Goal: Information Seeking & Learning: Learn about a topic

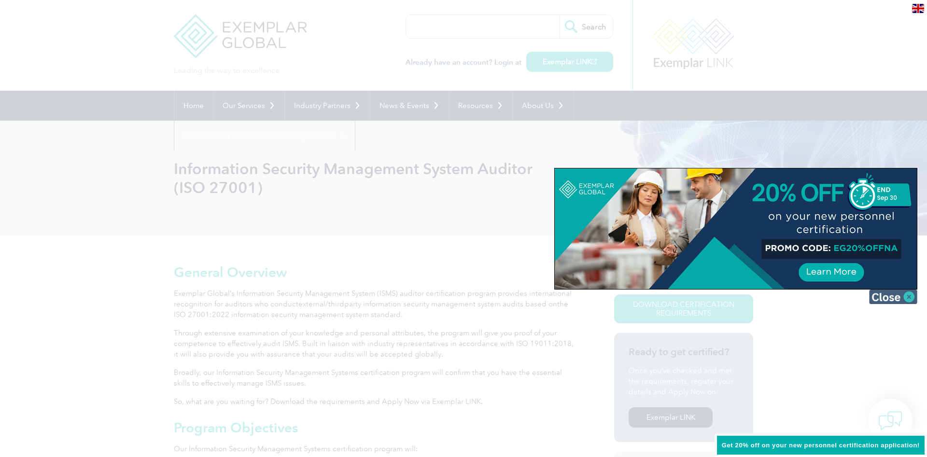
click at [888, 298] on img at bounding box center [893, 297] width 48 height 14
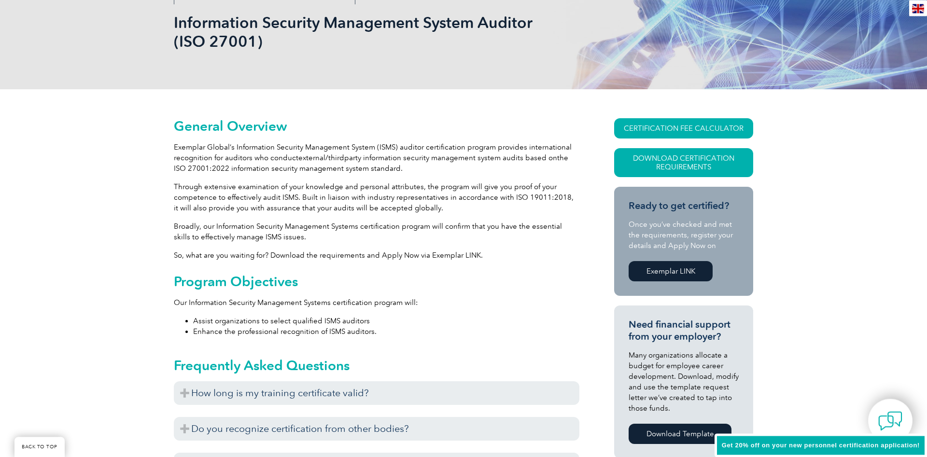
scroll to position [197, 0]
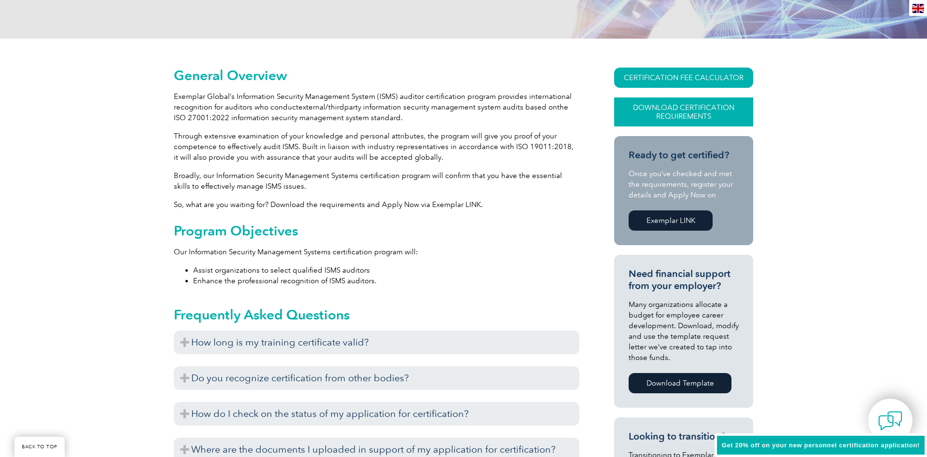
click at [729, 104] on link "Download Certification Requirements" at bounding box center [683, 112] width 139 height 29
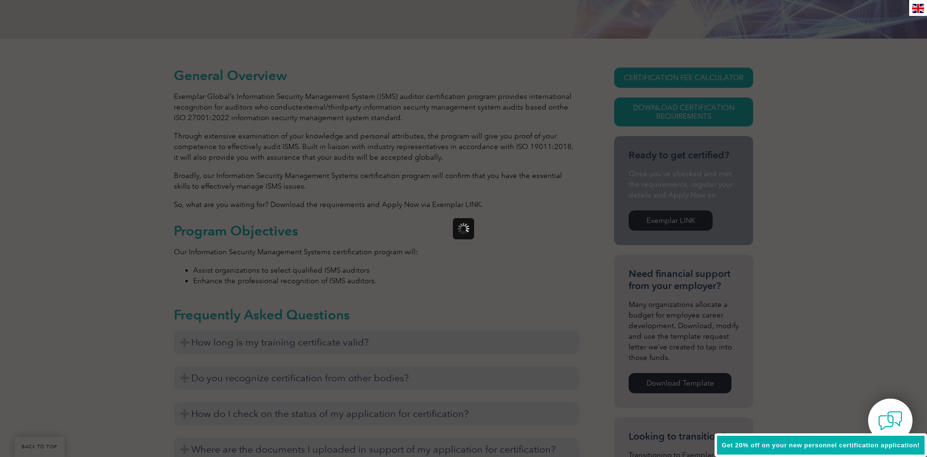
scroll to position [0, 0]
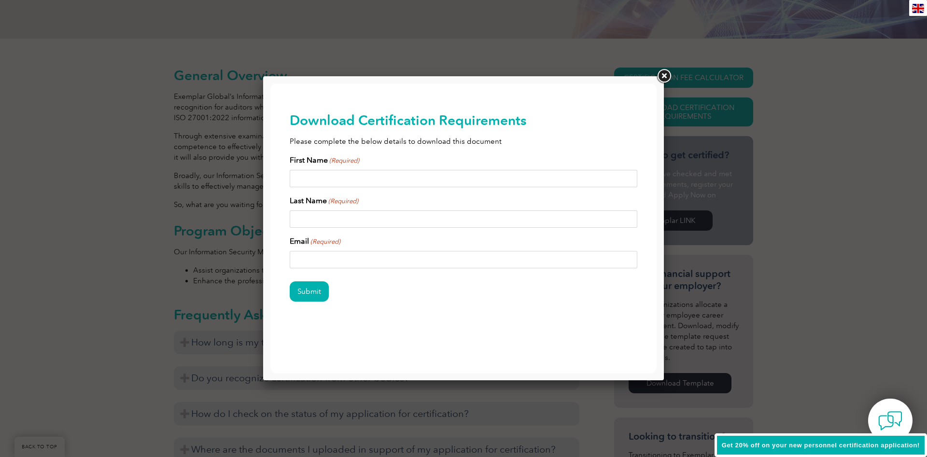
click at [454, 171] on input "First Name (Required)" at bounding box center [464, 178] width 348 height 17
type input "le my"
click at [365, 229] on div "First Name (Required) le my Last Name (Required) Email (Required)" at bounding box center [464, 212] width 348 height 114
drag, startPoint x: 277, startPoint y: 177, endPoint x: 259, endPoint y: 176, distance: 17.9
click at [290, 176] on input "le my" at bounding box center [464, 178] width 348 height 17
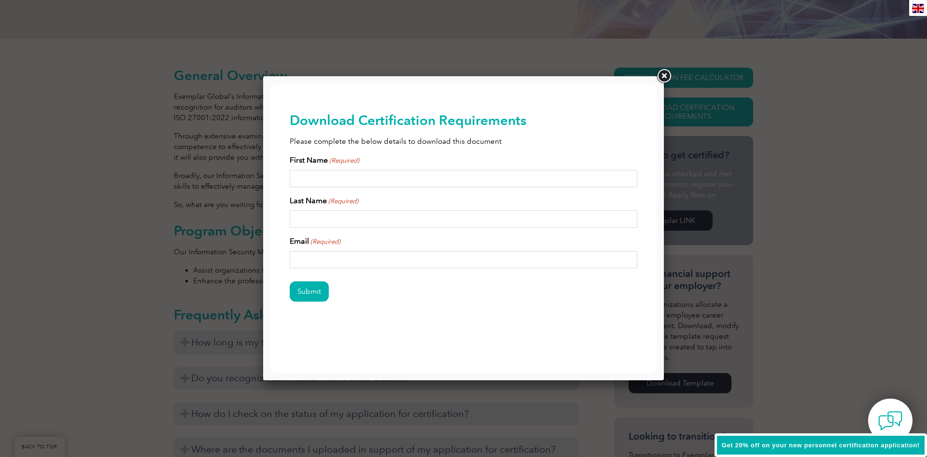
type input "y"
type input "Y"
type input "My"
click at [356, 220] on input "Last Name (Required)" at bounding box center [464, 219] width 348 height 17
type input "Le"
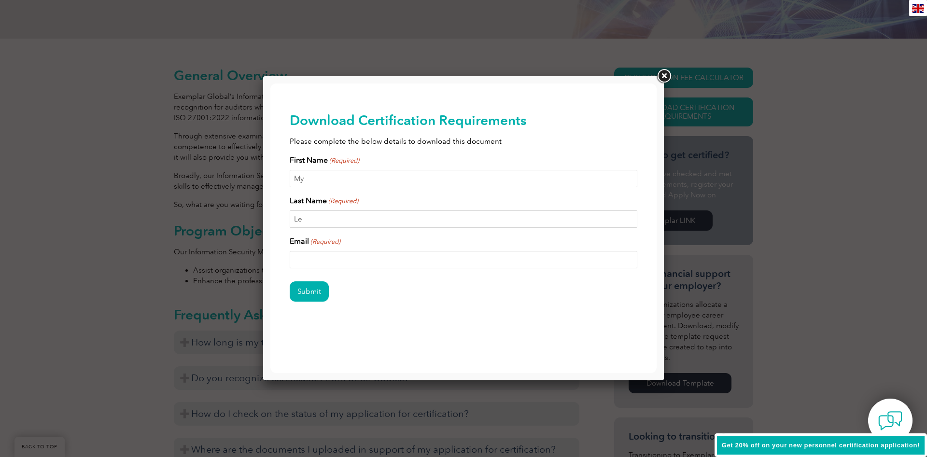
click at [362, 261] on input "Email (Required)" at bounding box center [464, 259] width 348 height 17
type input "[EMAIL_ADDRESS][DOMAIN_NAME]"
click at [290, 282] on input "Submit" at bounding box center [309, 292] width 39 height 20
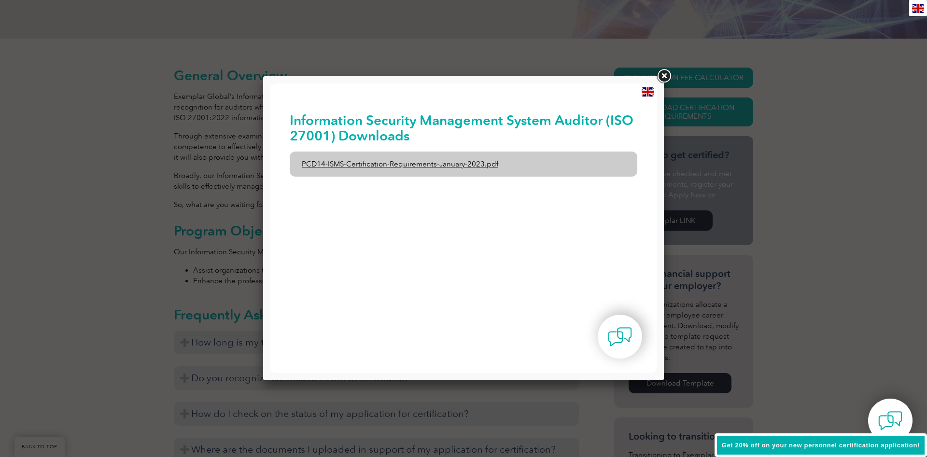
click at [457, 165] on link "PCD14-ISMS-Certification-Requirements-January-2023.pdf" at bounding box center [464, 164] width 348 height 25
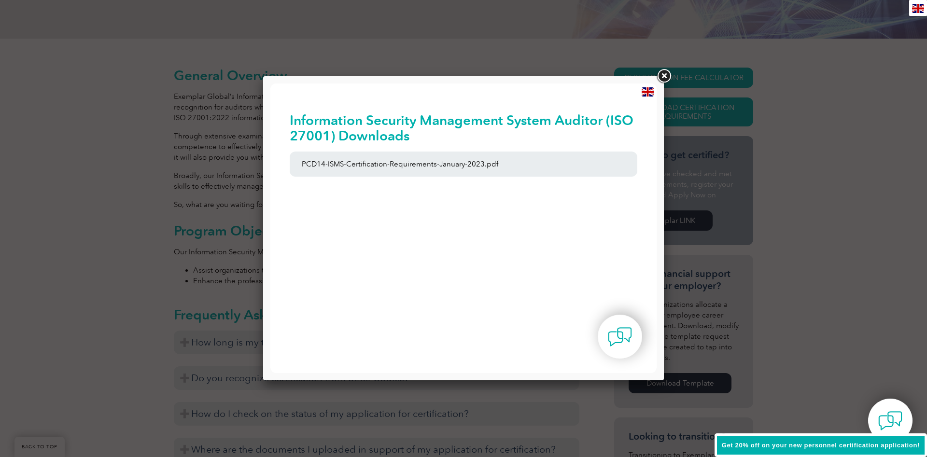
click at [668, 74] on link at bounding box center [663, 76] width 17 height 17
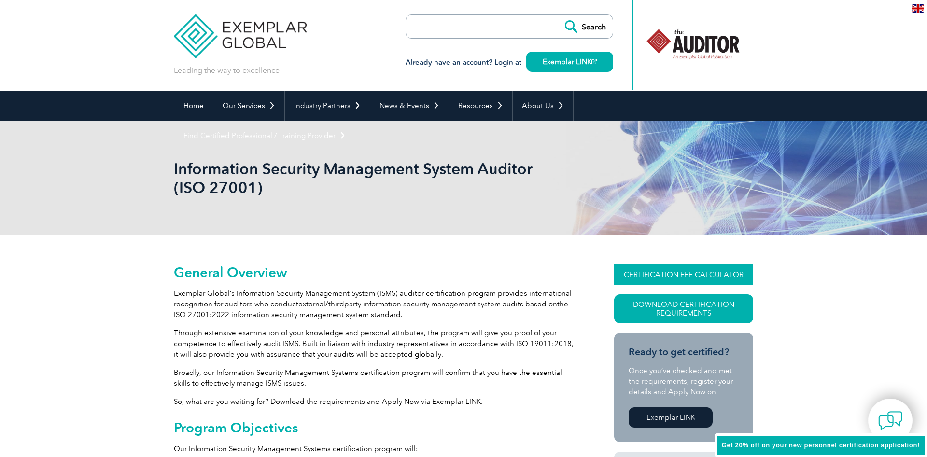
click at [706, 275] on link "CERTIFICATION FEE CALCULATOR" at bounding box center [683, 275] width 139 height 20
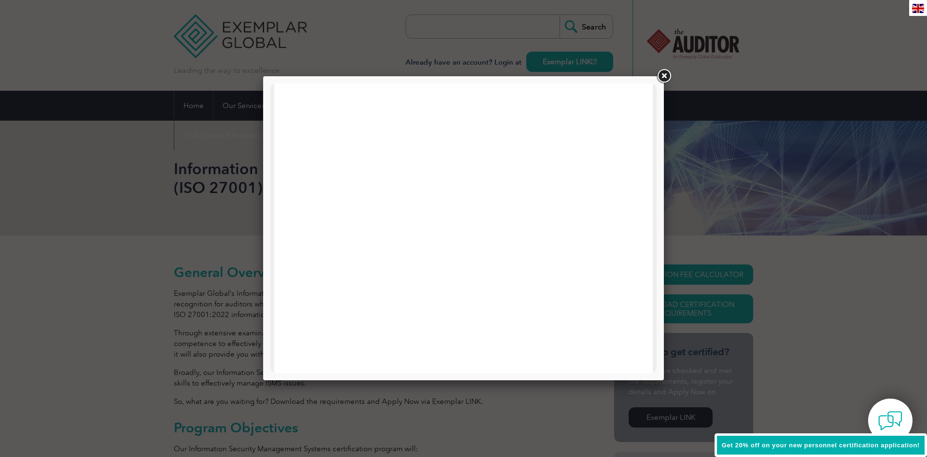
scroll to position [49, 0]
click at [667, 75] on link at bounding box center [663, 76] width 17 height 17
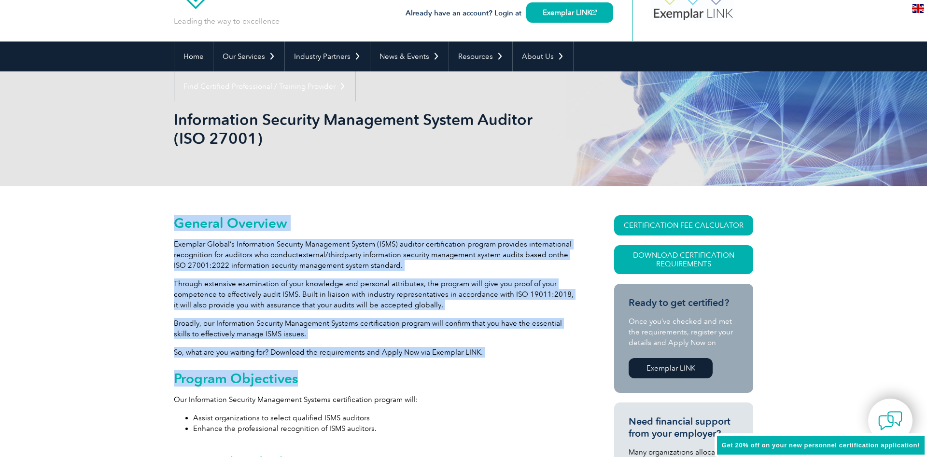
drag, startPoint x: 163, startPoint y: 219, endPoint x: 506, endPoint y: 382, distance: 379.5
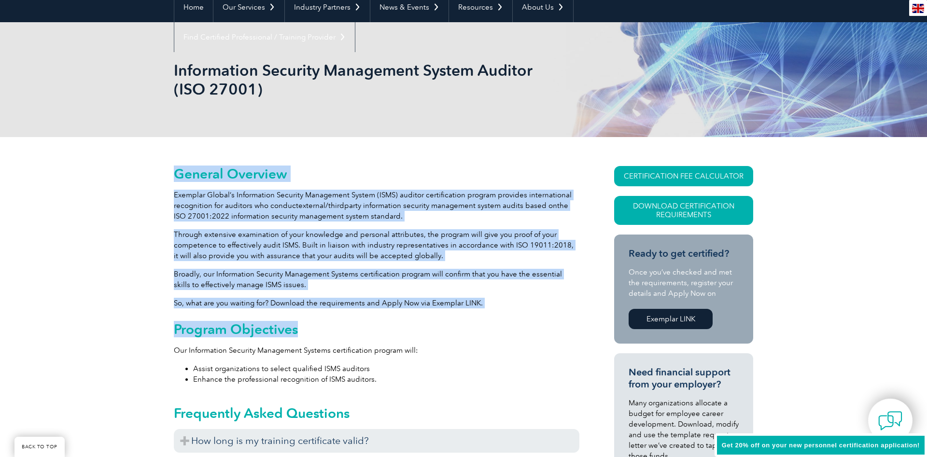
drag, startPoint x: 481, startPoint y: 298, endPoint x: 359, endPoint y: 262, distance: 128.0
click at [481, 299] on p "So, what are you waiting for? Download the requirements and Apply Now via Exemp…" at bounding box center [377, 303] width 406 height 11
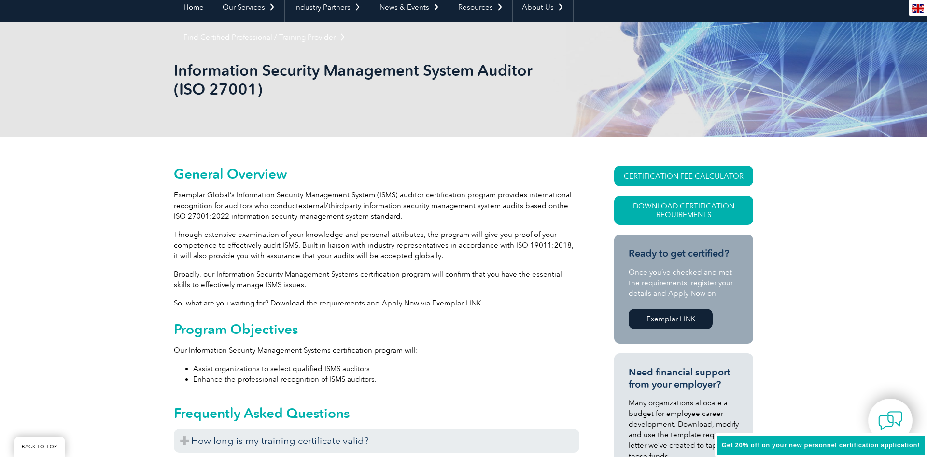
click at [349, 253] on p "Through extensive examination of your knowledge and personal attributes, the pr…" at bounding box center [377, 245] width 406 height 32
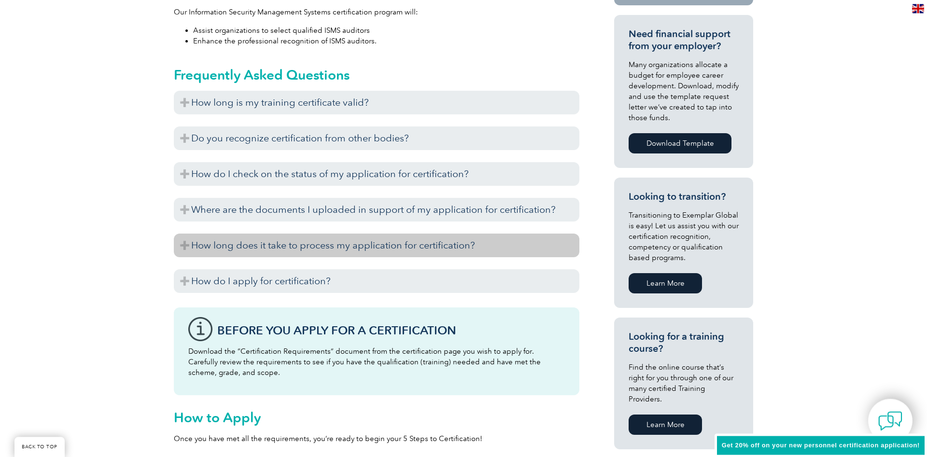
scroll to position [493, 0]
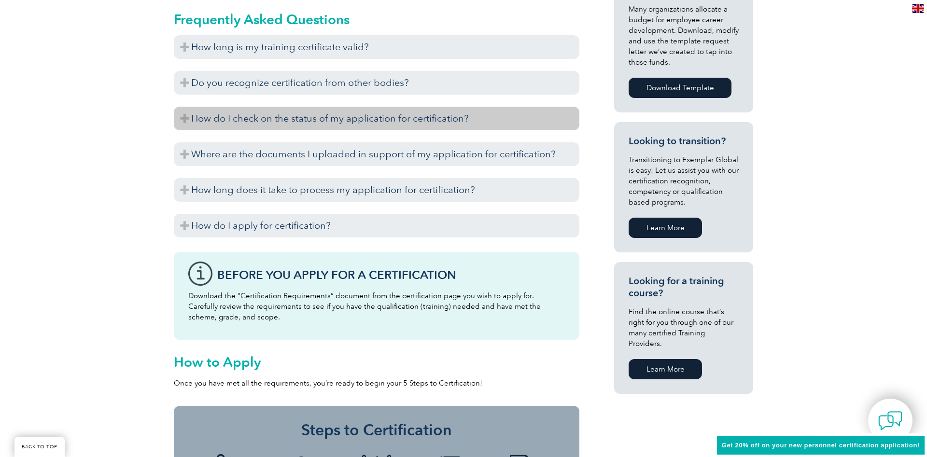
click at [406, 119] on h3 "How do I check on the status of my application for certification?" at bounding box center [377, 119] width 406 height 24
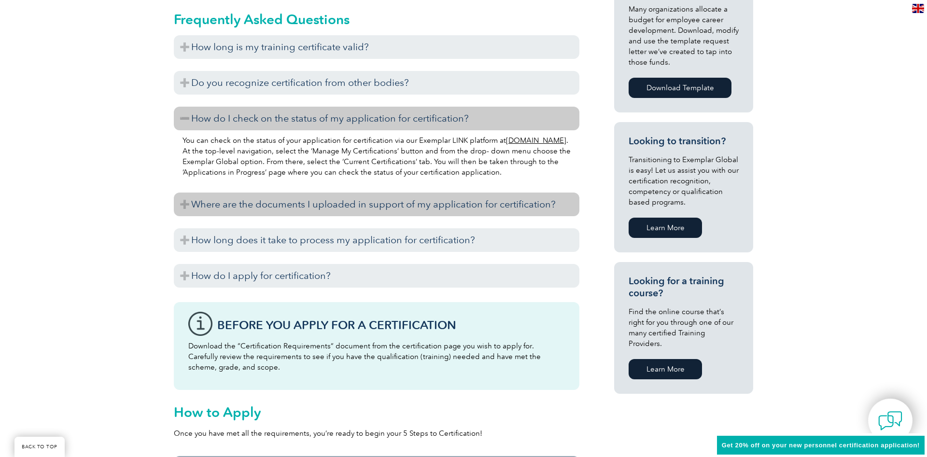
click at [399, 208] on h3 "Where are the documents I uploaded in support of my application for certificati…" at bounding box center [377, 205] width 406 height 24
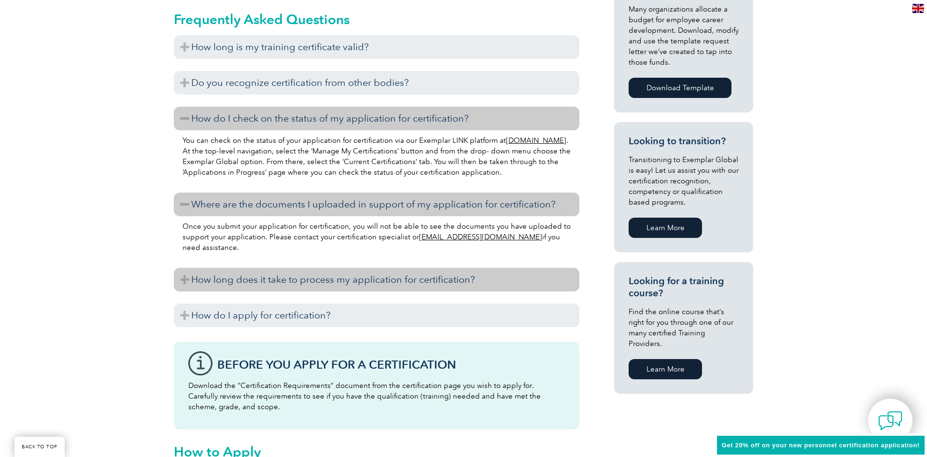
click at [428, 287] on h3 "How long does it take to process my application for certification?" at bounding box center [377, 280] width 406 height 24
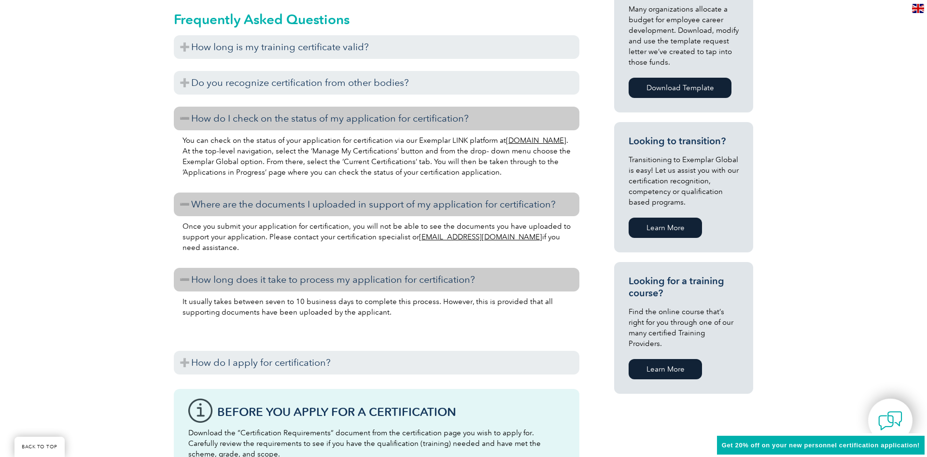
scroll to position [542, 0]
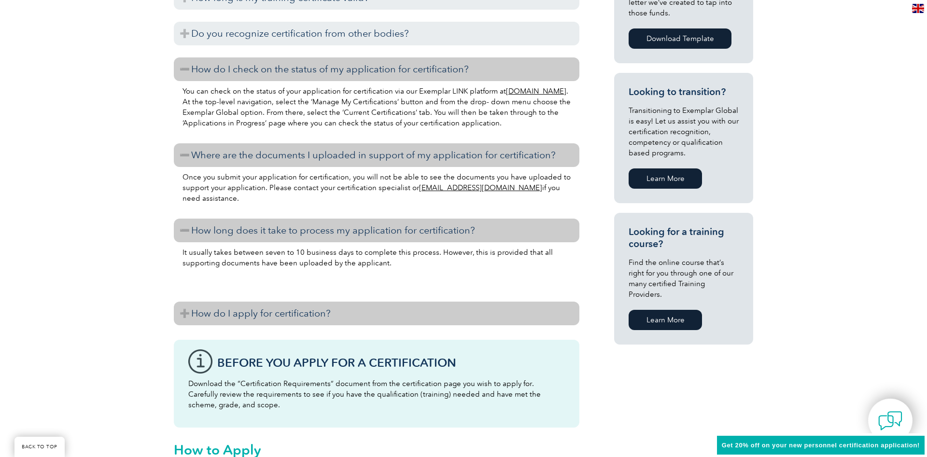
click at [427, 319] on h3 "How do I apply for certification?" at bounding box center [377, 314] width 406 height 24
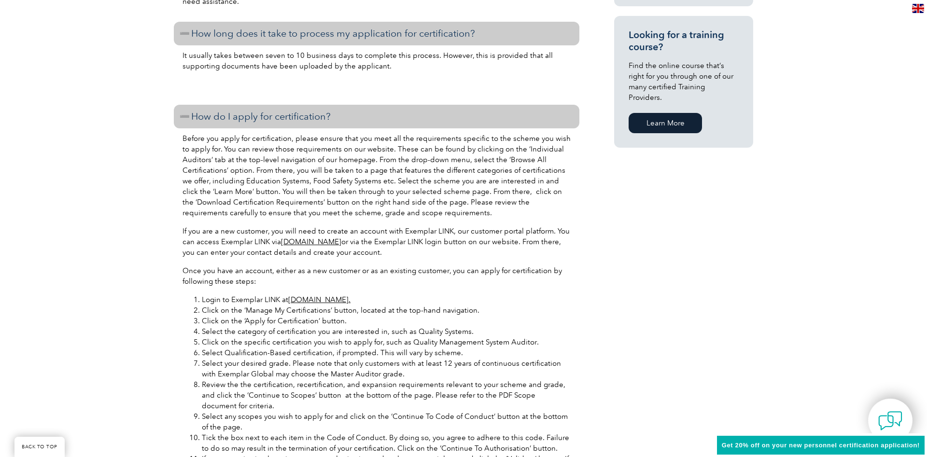
scroll to position [788, 0]
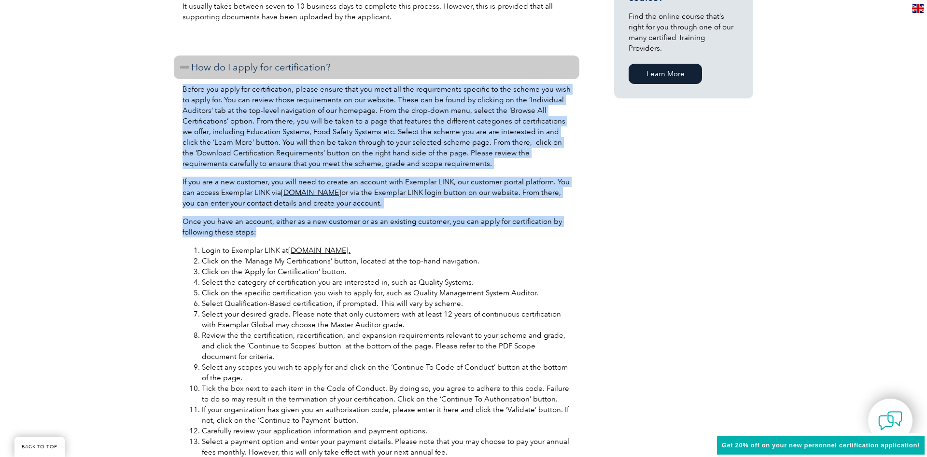
drag, startPoint x: 183, startPoint y: 90, endPoint x: 266, endPoint y: 229, distance: 162.4
click at [266, 229] on div "Before you apply for certification, please ensure that you meet all the require…" at bounding box center [377, 302] width 406 height 447
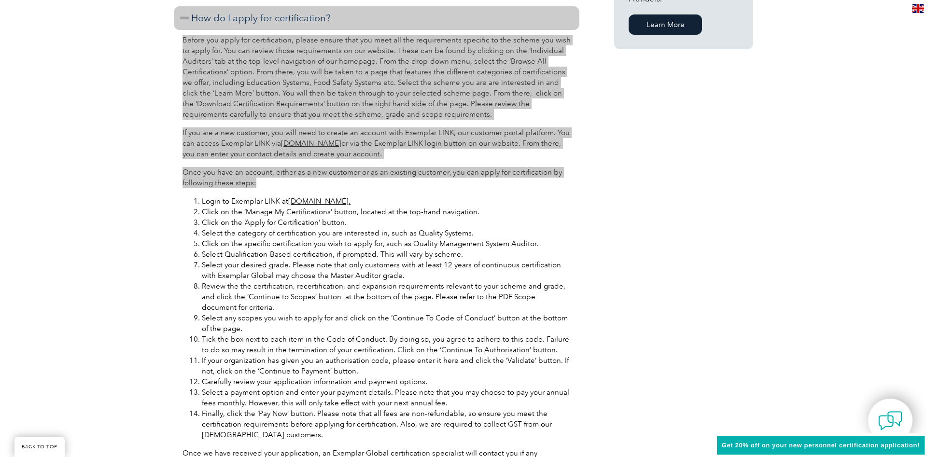
scroll to position [887, 0]
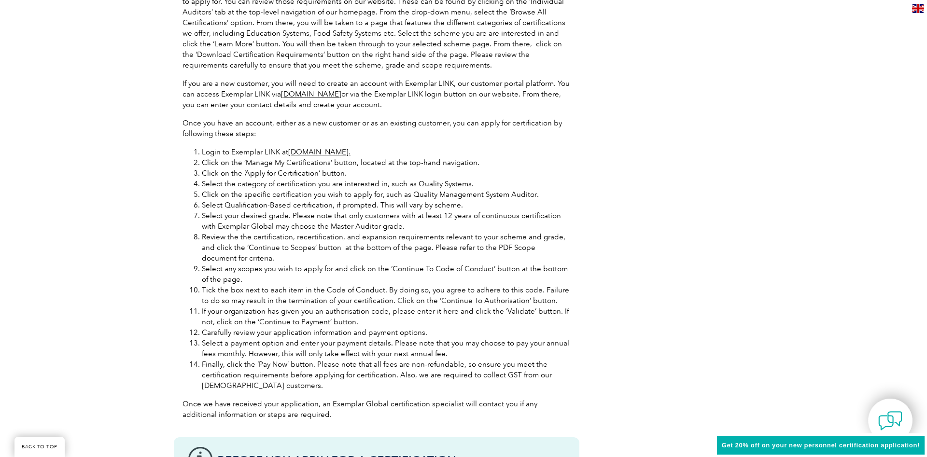
click at [581, 369] on div "General Overview Exemplar Global’s Information Security Management System (ISMS…" at bounding box center [463, 81] width 579 height 1465
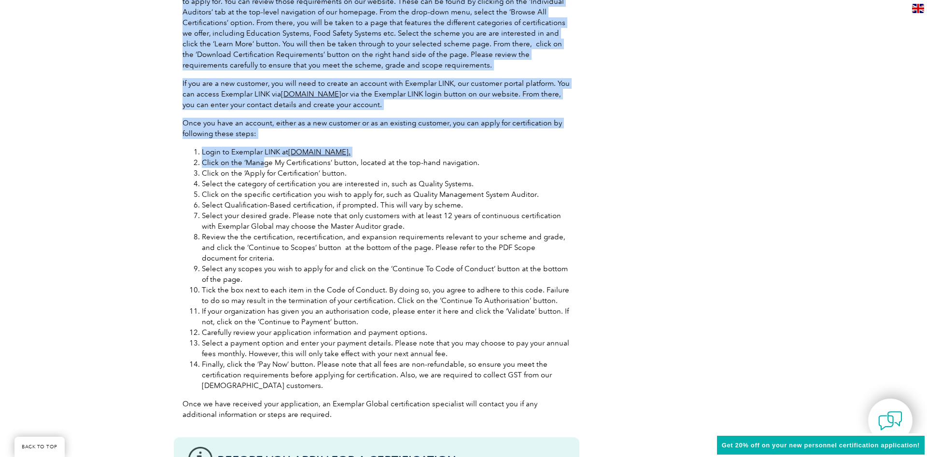
drag, startPoint x: 575, startPoint y: 376, endPoint x: 263, endPoint y: 159, distance: 380.2
click at [263, 159] on div "General Overview Exemplar Global’s Information Security Management System (ISMS…" at bounding box center [463, 81] width 579 height 1465
click at [222, 161] on li "Click on the ‘Manage My Certifications’ button, located at the top-hand navigat…" at bounding box center [386, 162] width 369 height 11
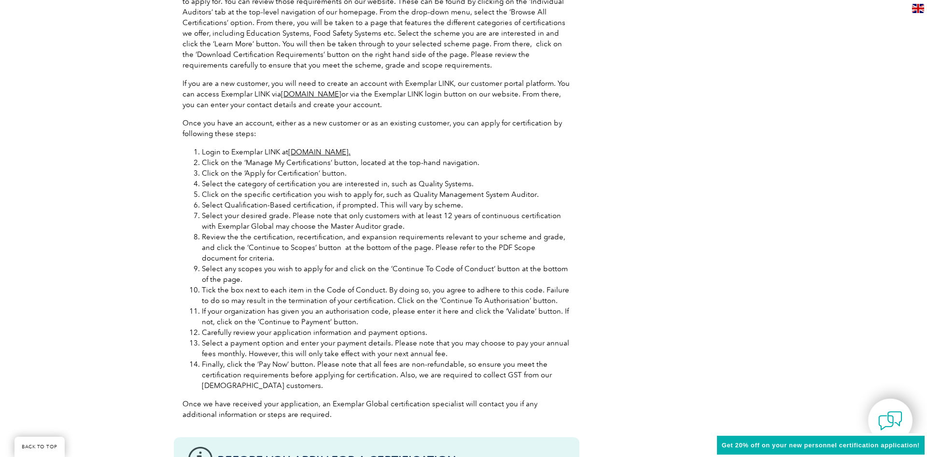
drag, startPoint x: 199, startPoint y: 151, endPoint x: 210, endPoint y: 153, distance: 10.7
click at [238, 183] on ol "Login to Exemplar LINK at [DOMAIN_NAME]. Click on the ‘Manage My Certifications…" at bounding box center [377, 269] width 388 height 244
drag, startPoint x: 201, startPoint y: 152, endPoint x: 264, endPoint y: 382, distance: 238.6
click at [267, 353] on ol "Login to Exemplar LINK at [DOMAIN_NAME]. Click on the ‘Manage My Certifications…" at bounding box center [377, 269] width 388 height 244
click at [269, 388] on li "Finally, click the ‘Pay Now’ button. Please note that all fees are non-refundab…" at bounding box center [386, 375] width 369 height 32
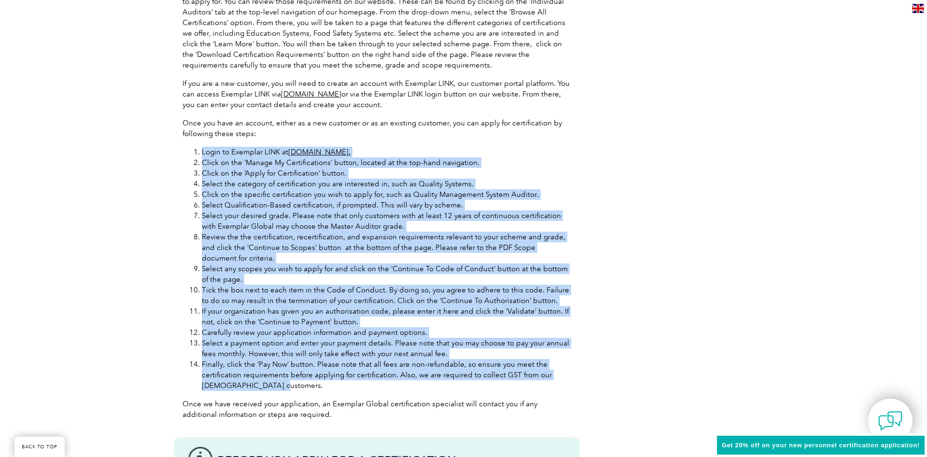
drag, startPoint x: 270, startPoint y: 388, endPoint x: 195, endPoint y: 146, distance: 253.4
click at [195, 146] on div "Before you apply for certification, please ensure that you meet all the require…" at bounding box center [377, 204] width 406 height 447
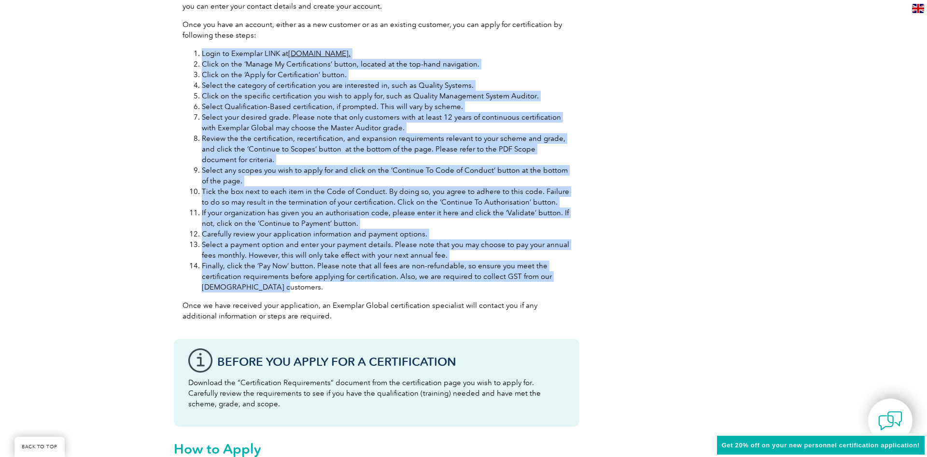
click at [551, 255] on li "Select a payment option and enter your payment details. Please note that you ma…" at bounding box center [386, 250] width 369 height 21
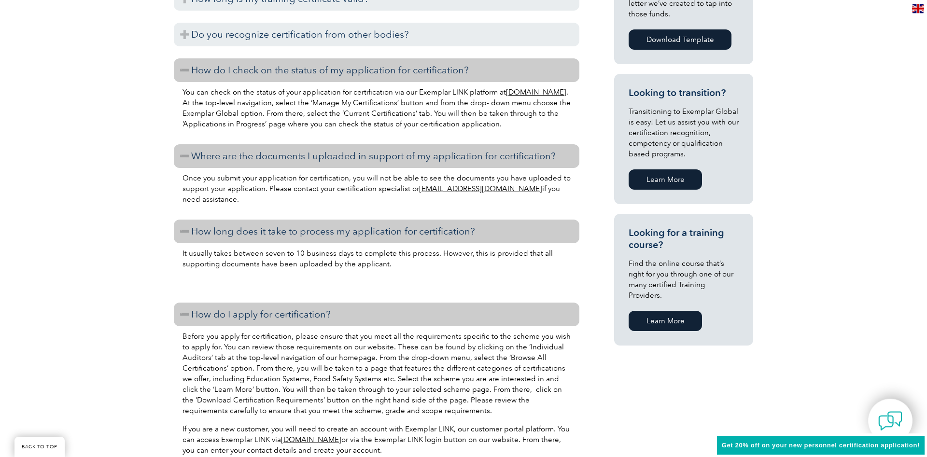
scroll to position [542, 0]
